Goal: Information Seeking & Learning: Stay updated

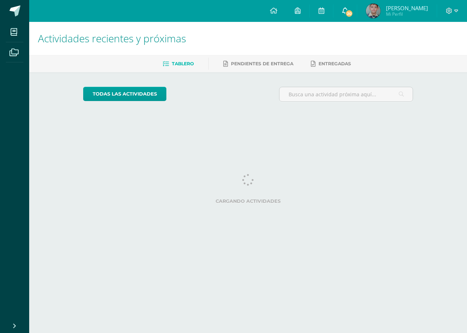
click at [365, 0] on div "Configuración Cerrar sesión [PERSON_NAME] Mi Perfil 20 20 Avisos 20 avisos sin …" at bounding box center [248, 0] width 438 height 0
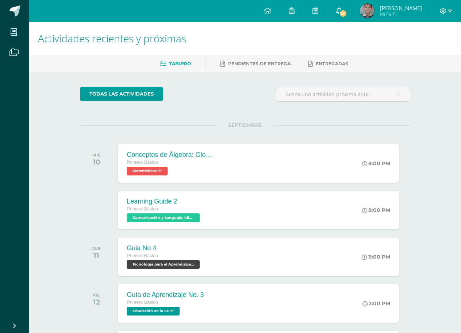
click at [351, 6] on link "20" at bounding box center [338, 11] width 23 height 22
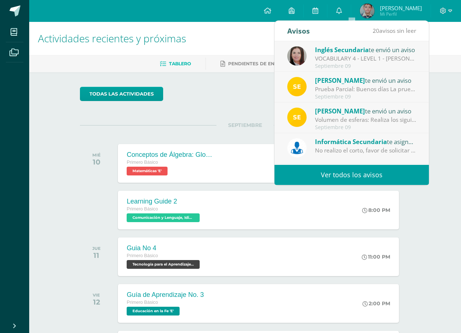
click at [354, 170] on link "Ver todos los avisos" at bounding box center [351, 175] width 154 height 20
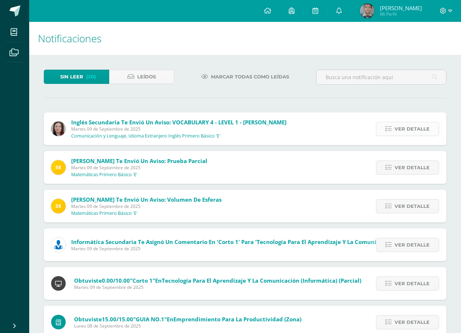
click at [400, 132] on span "Ver detalle" at bounding box center [411, 129] width 35 height 14
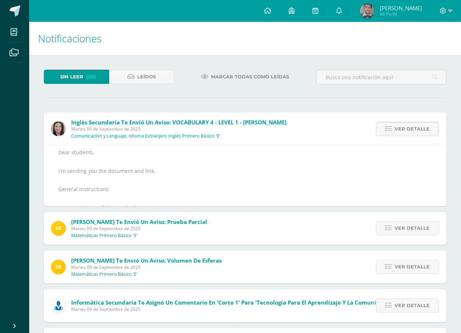
click at [400, 132] on span "Ver detalle" at bounding box center [411, 129] width 35 height 14
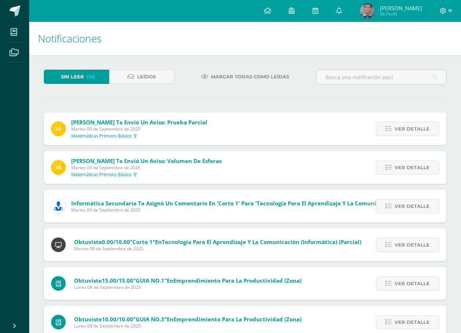
click at [400, 132] on span "Ver detalle" at bounding box center [411, 129] width 35 height 14
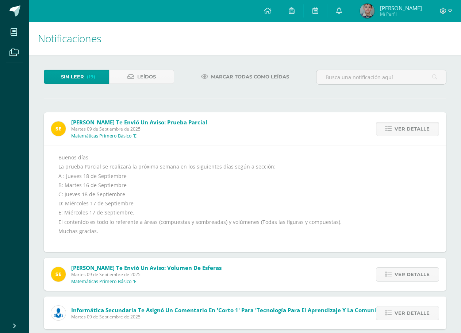
click at [400, 132] on span "Ver detalle" at bounding box center [411, 129] width 35 height 14
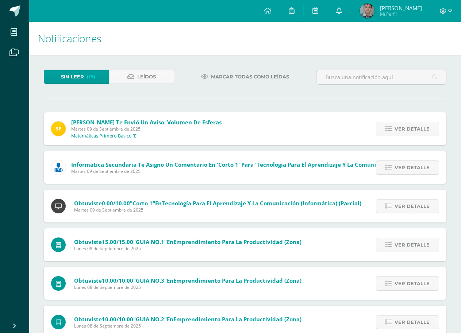
click at [400, 132] on span "Ver detalle" at bounding box center [411, 129] width 35 height 14
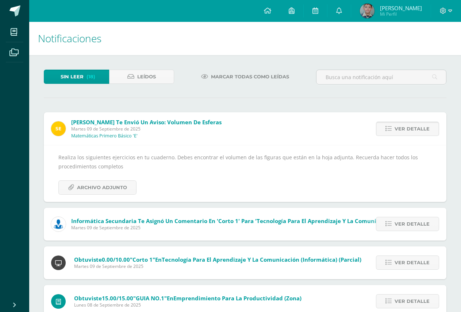
click at [398, 129] on span "Ver detalle" at bounding box center [411, 129] width 35 height 14
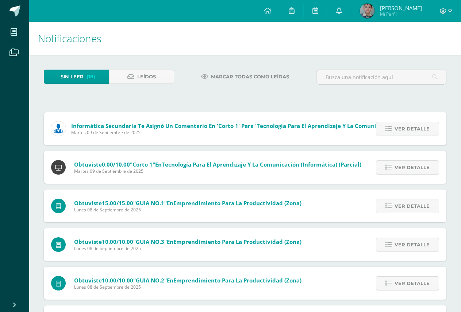
click at [398, 129] on span "Ver detalle" at bounding box center [411, 129] width 35 height 14
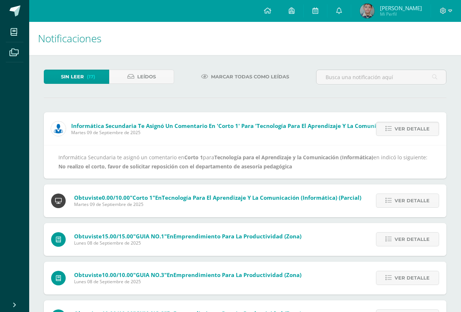
click at [398, 129] on span "Ver detalle" at bounding box center [411, 129] width 35 height 14
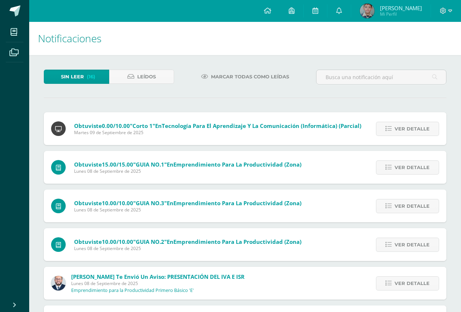
click at [398, 129] on span "Ver detalle" at bounding box center [411, 129] width 35 height 14
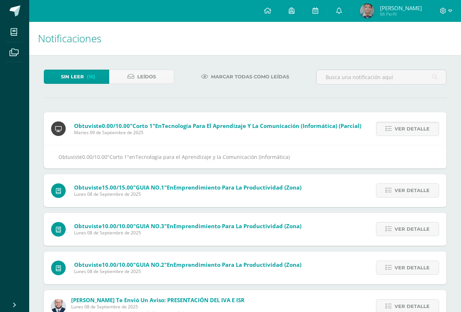
click at [398, 129] on span "Ver detalle" at bounding box center [411, 129] width 35 height 14
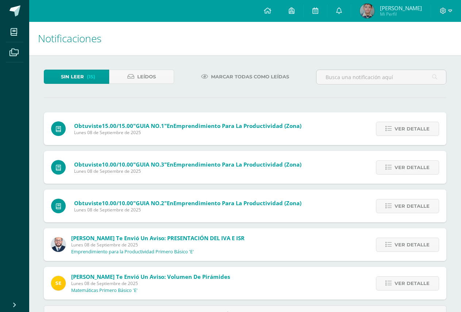
click at [398, 129] on span "Ver detalle" at bounding box center [411, 129] width 35 height 14
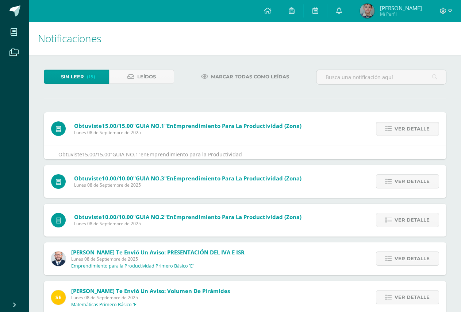
click at [398, 129] on span "Ver detalle" at bounding box center [411, 129] width 35 height 14
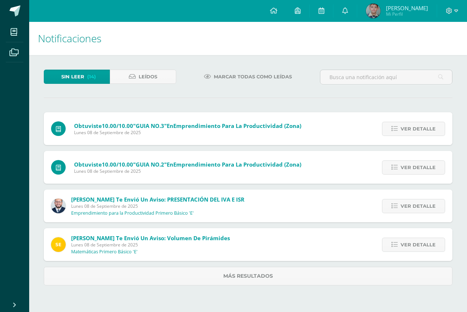
click at [398, 129] on icon at bounding box center [395, 129] width 6 height 6
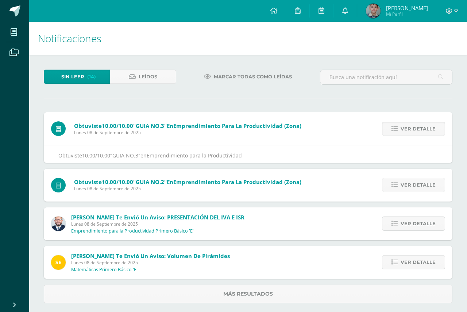
click at [398, 129] on link "Ver detalle" at bounding box center [413, 129] width 63 height 14
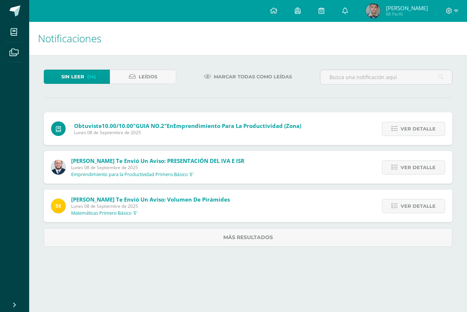
click at [398, 129] on icon at bounding box center [395, 129] width 6 height 6
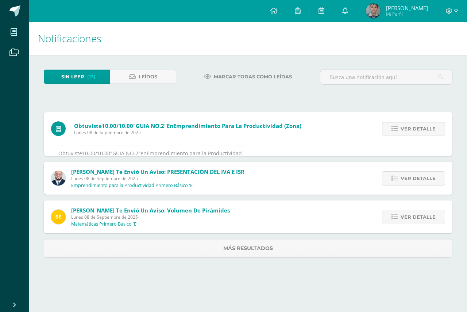
click at [398, 129] on icon at bounding box center [395, 129] width 6 height 6
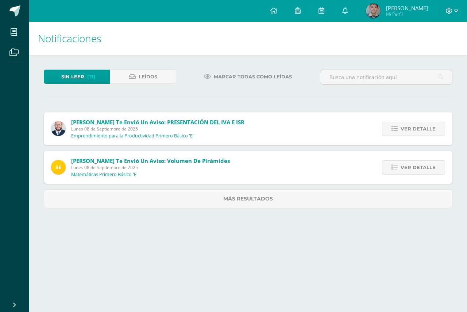
click at [398, 129] on icon at bounding box center [395, 129] width 6 height 6
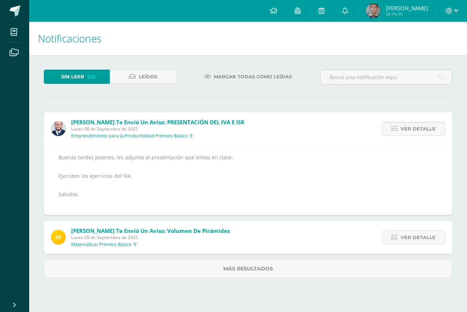
click at [398, 129] on icon at bounding box center [395, 129] width 6 height 6
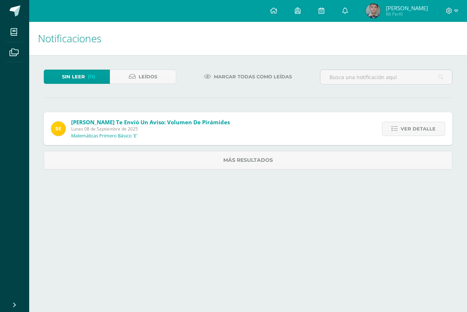
click at [398, 129] on icon at bounding box center [395, 129] width 6 height 6
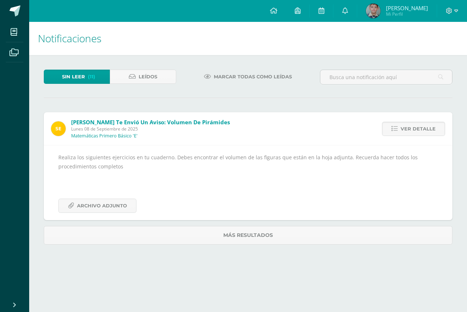
click at [398, 129] on icon at bounding box center [395, 129] width 6 height 6
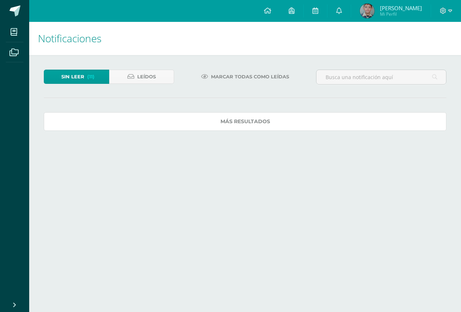
click at [398, 129] on link "Más resultados" at bounding box center [245, 121] width 402 height 19
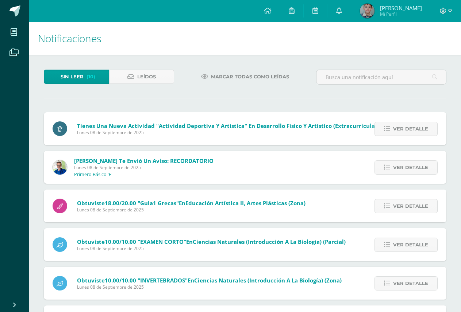
click at [398, 129] on span "Ver detalle" at bounding box center [410, 129] width 35 height 14
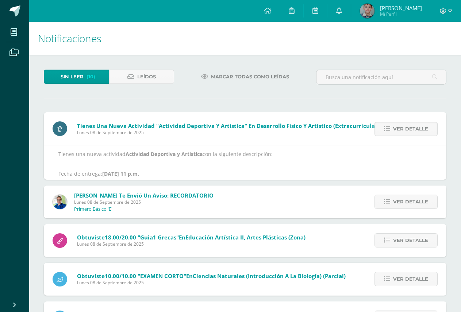
click at [398, 129] on span "Ver detalle" at bounding box center [410, 129] width 35 height 14
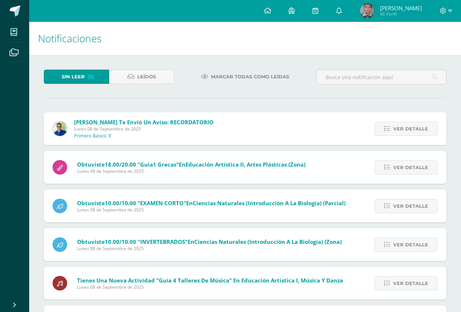
click at [398, 129] on span "Ver detalle" at bounding box center [410, 129] width 35 height 14
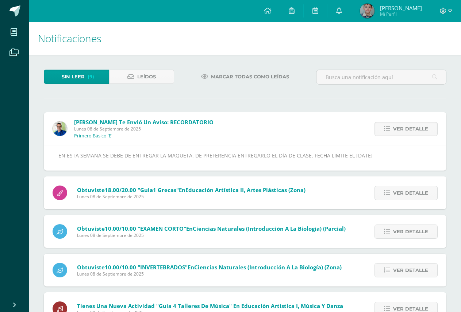
click at [398, 129] on span "Ver detalle" at bounding box center [410, 129] width 35 height 14
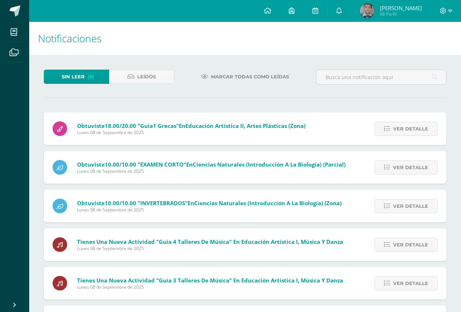
click at [398, 129] on span "Ver detalle" at bounding box center [410, 129] width 35 height 14
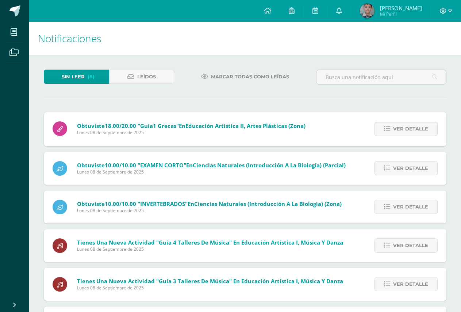
click at [398, 129] on span "Ver detalle" at bounding box center [410, 129] width 35 height 14
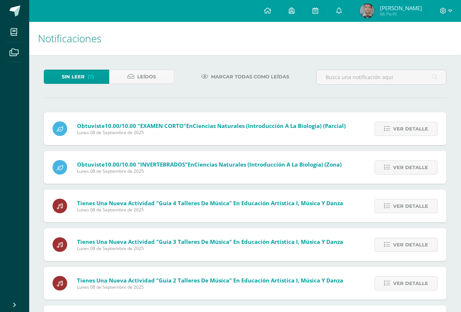
click at [398, 129] on span "Ver detalle" at bounding box center [410, 129] width 35 height 14
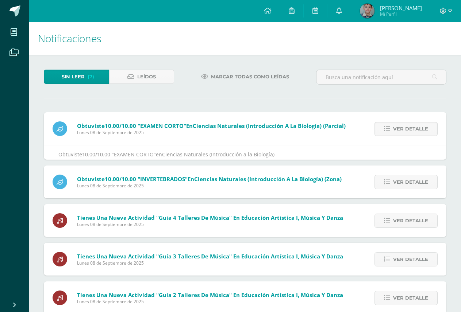
click at [398, 129] on span "Ver detalle" at bounding box center [410, 129] width 35 height 14
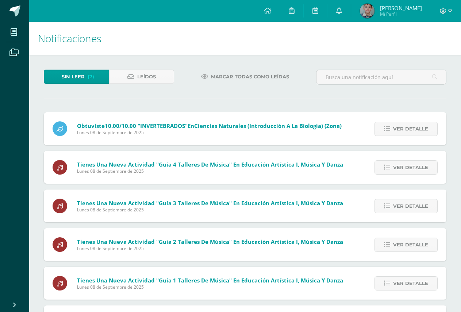
click at [398, 129] on span "Ver detalle" at bounding box center [410, 129] width 35 height 14
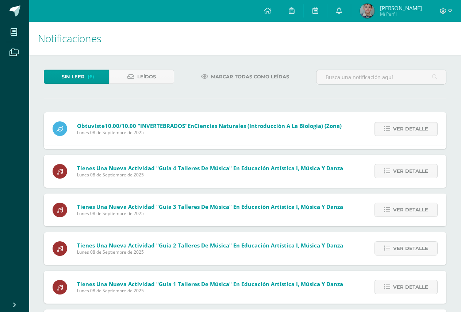
click at [398, 129] on span "Ver detalle" at bounding box center [410, 129] width 35 height 14
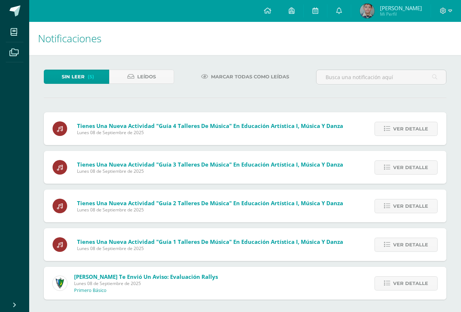
click at [398, 129] on span "Ver detalle" at bounding box center [410, 129] width 35 height 14
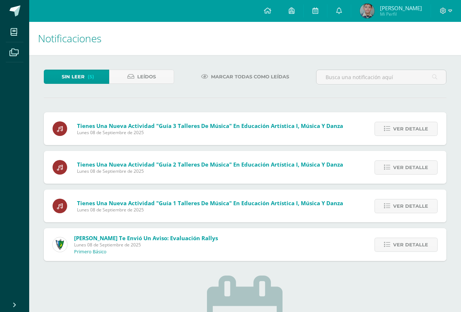
click at [398, 129] on span "Ver detalle" at bounding box center [410, 129] width 35 height 14
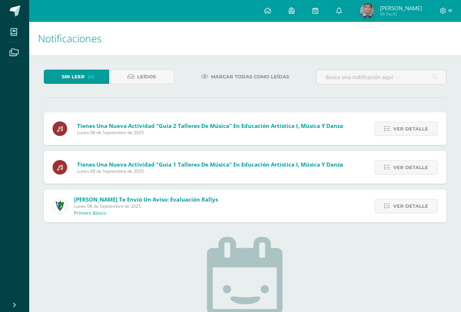
click at [398, 129] on span "Ver detalle" at bounding box center [410, 129] width 35 height 14
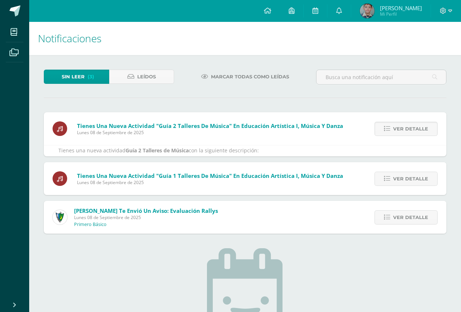
click at [398, 129] on span "Ver detalle" at bounding box center [410, 129] width 35 height 14
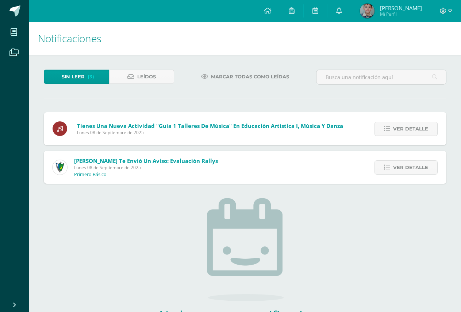
click at [398, 129] on div "Tienes una nueva actividad "Guía 2 Talleres de Música" En Educación Artística I…" at bounding box center [245, 148] width 402 height 72
click at [398, 129] on span "Ver detalle" at bounding box center [410, 129] width 35 height 14
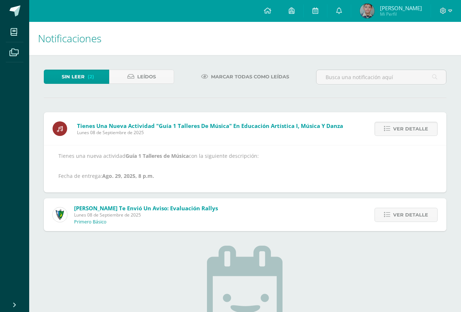
click at [398, 129] on span "Ver detalle" at bounding box center [410, 129] width 35 height 14
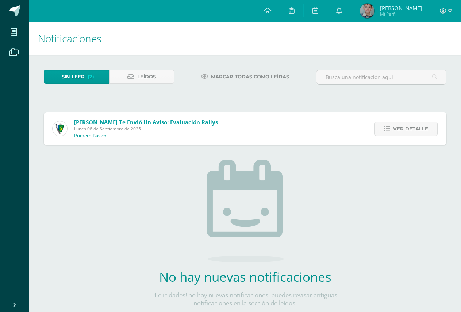
click at [398, 129] on span "Ver detalle" at bounding box center [410, 129] width 35 height 14
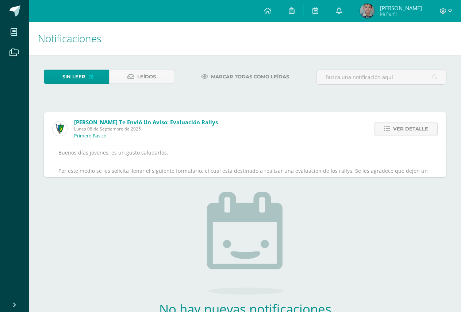
click at [398, 129] on span "Ver detalle" at bounding box center [410, 129] width 35 height 14
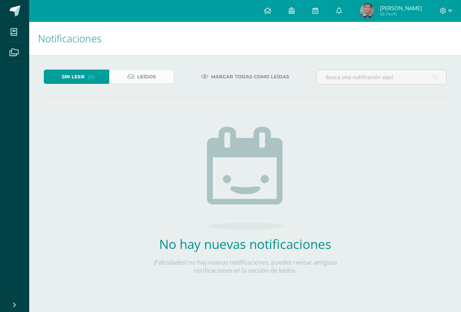
click at [134, 75] on link "Leídos" at bounding box center [141, 77] width 65 height 14
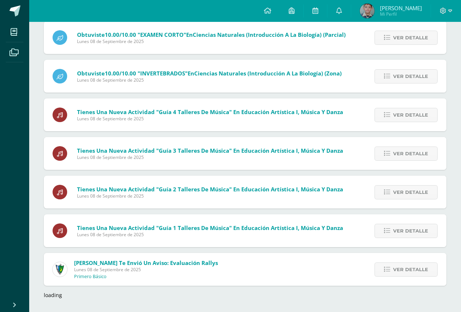
scroll to position [595, 0]
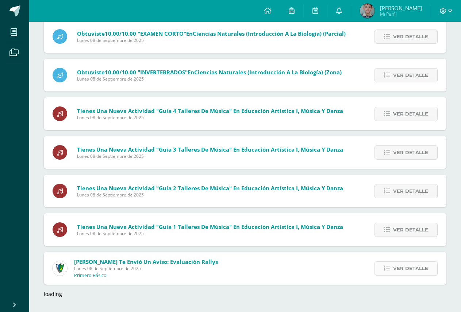
click at [382, 269] on link "Ver detalle" at bounding box center [405, 269] width 63 height 14
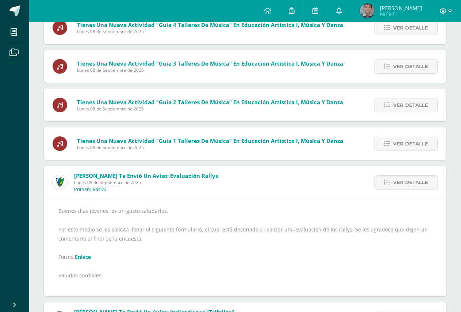
scroll to position [705, 0]
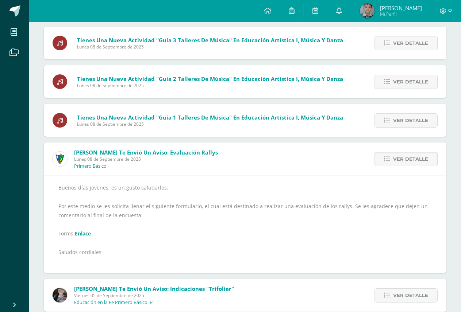
click at [91, 232] on link "Enlace" at bounding box center [83, 233] width 16 height 7
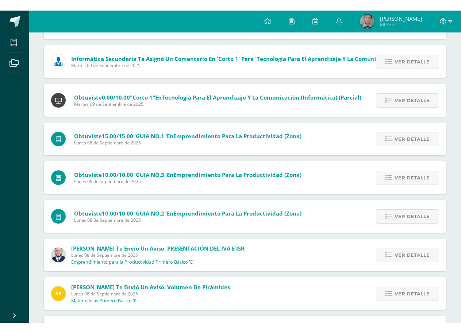
scroll to position [0, 0]
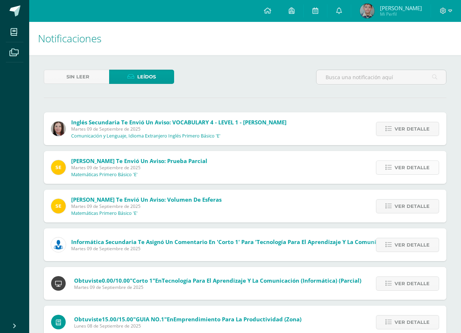
click at [380, 170] on link "Ver detalle" at bounding box center [407, 168] width 63 height 14
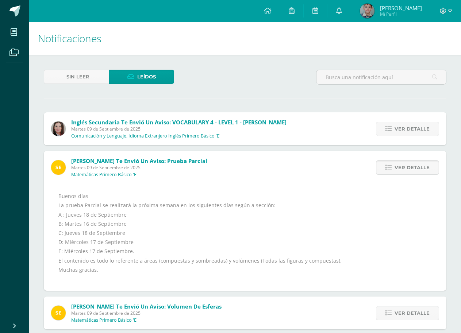
click at [388, 165] on icon at bounding box center [388, 168] width 6 height 6
